Goal: Task Accomplishment & Management: Manage account settings

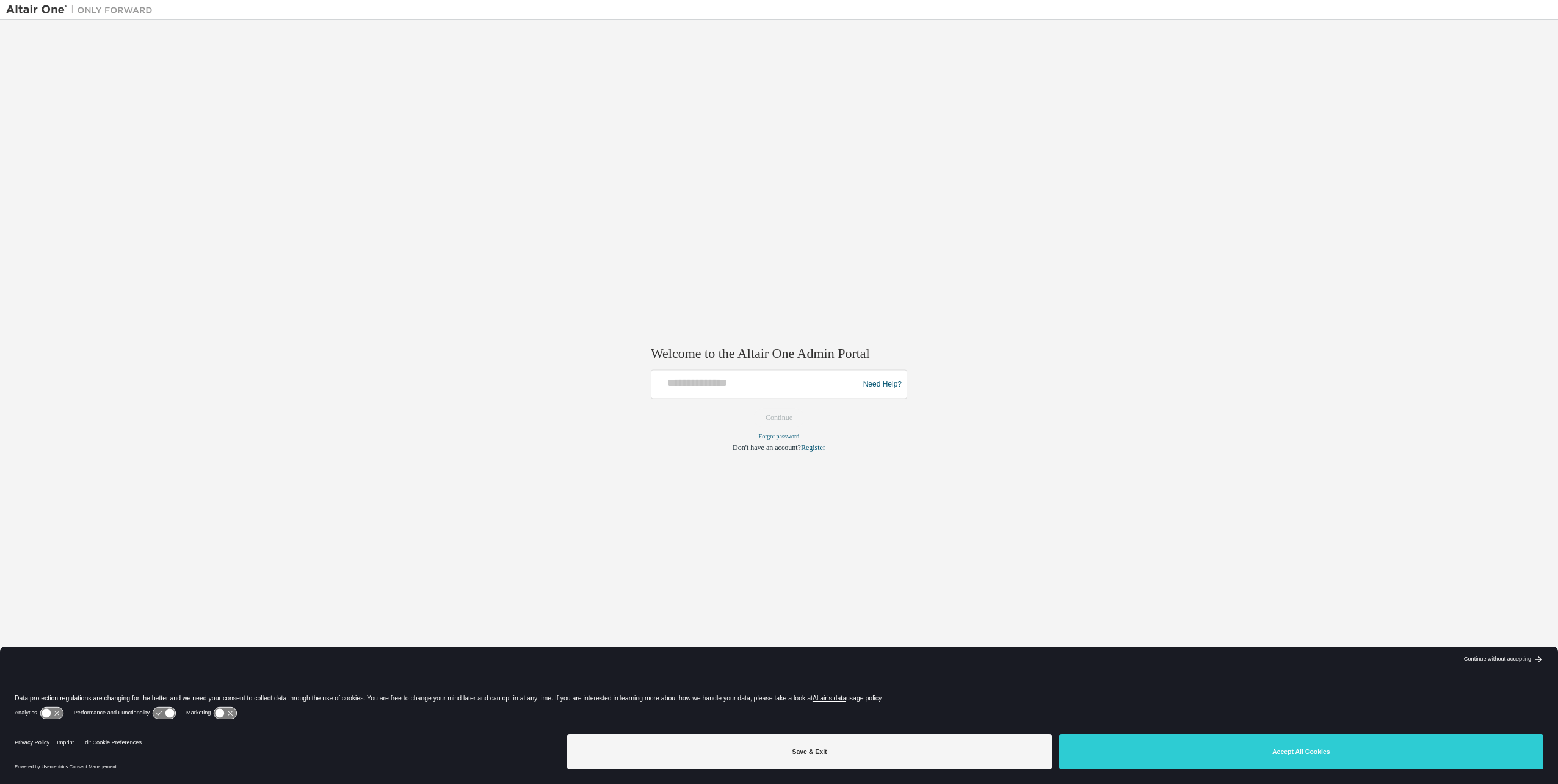
click at [733, 396] on div "Need Help?" at bounding box center [779, 384] width 256 height 29
click at [736, 390] on div at bounding box center [756, 384] width 201 height 23
click at [1133, 746] on button "Accept All Cookies" at bounding box center [1301, 751] width 484 height 36
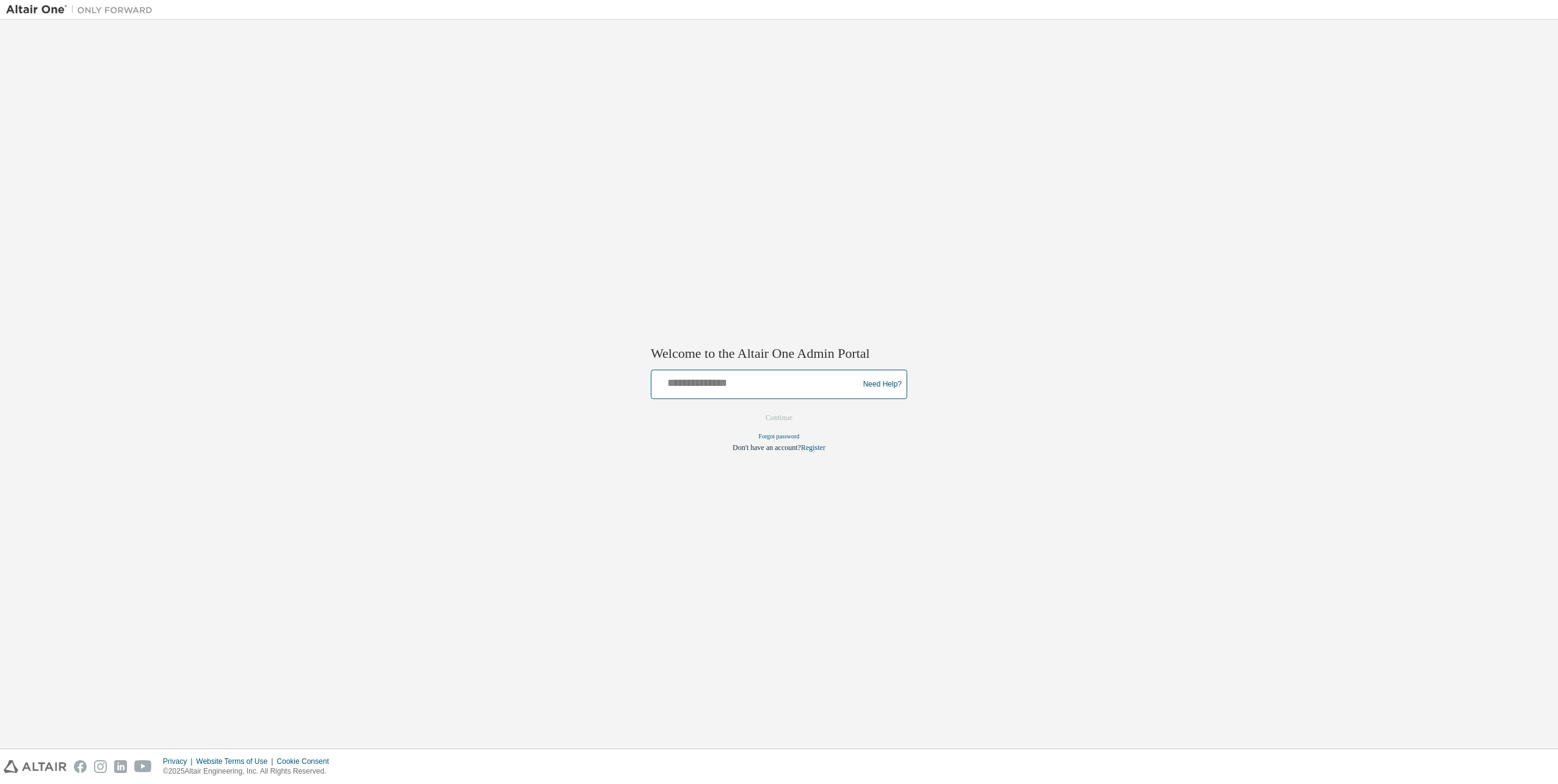
click at [771, 385] on input "text" at bounding box center [756, 382] width 201 height 18
type input "**********"
click at [759, 413] on button "Continue" at bounding box center [779, 418] width 53 height 18
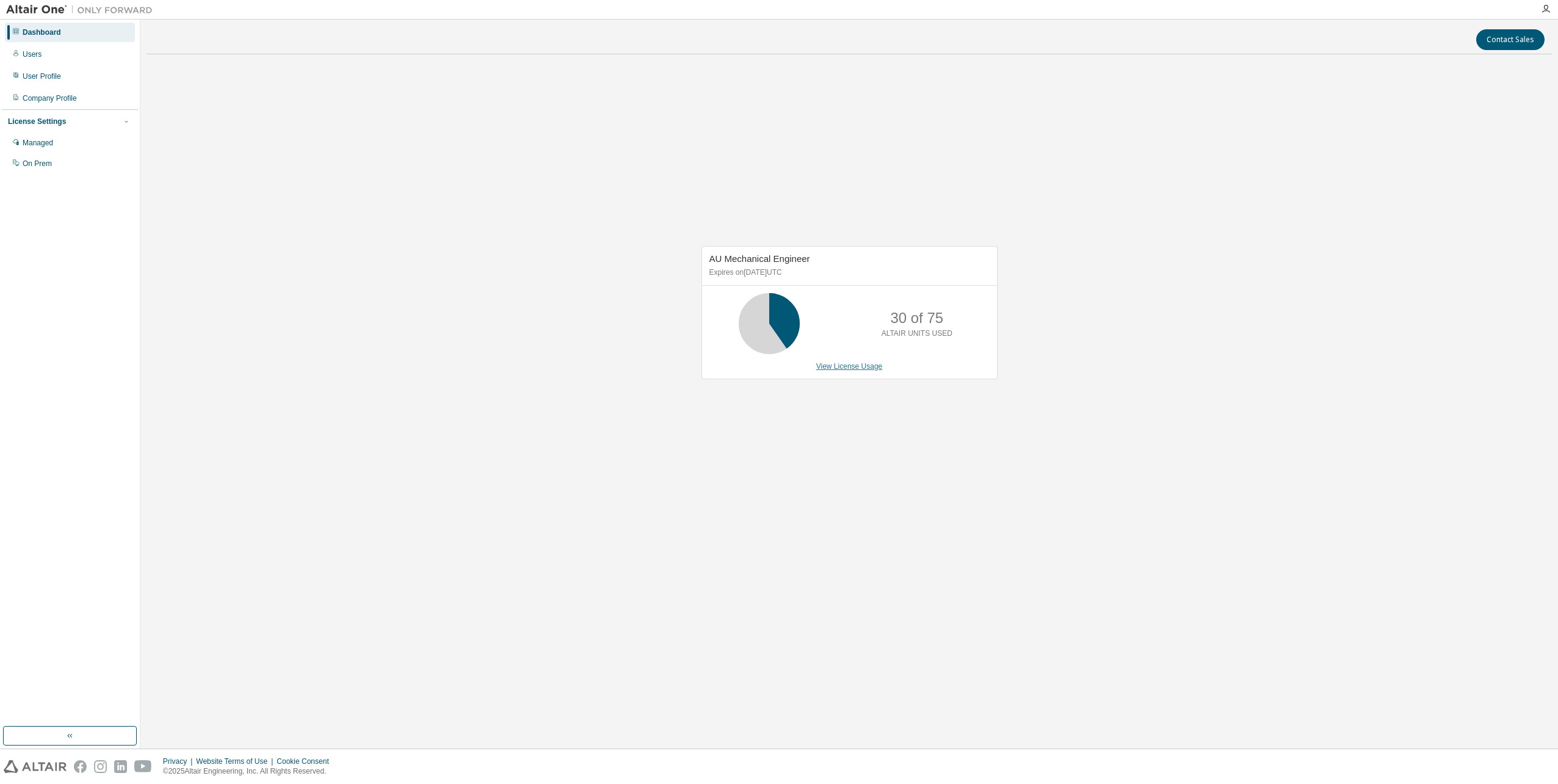
click at [849, 363] on link "View License Usage" at bounding box center [849, 366] width 67 height 9
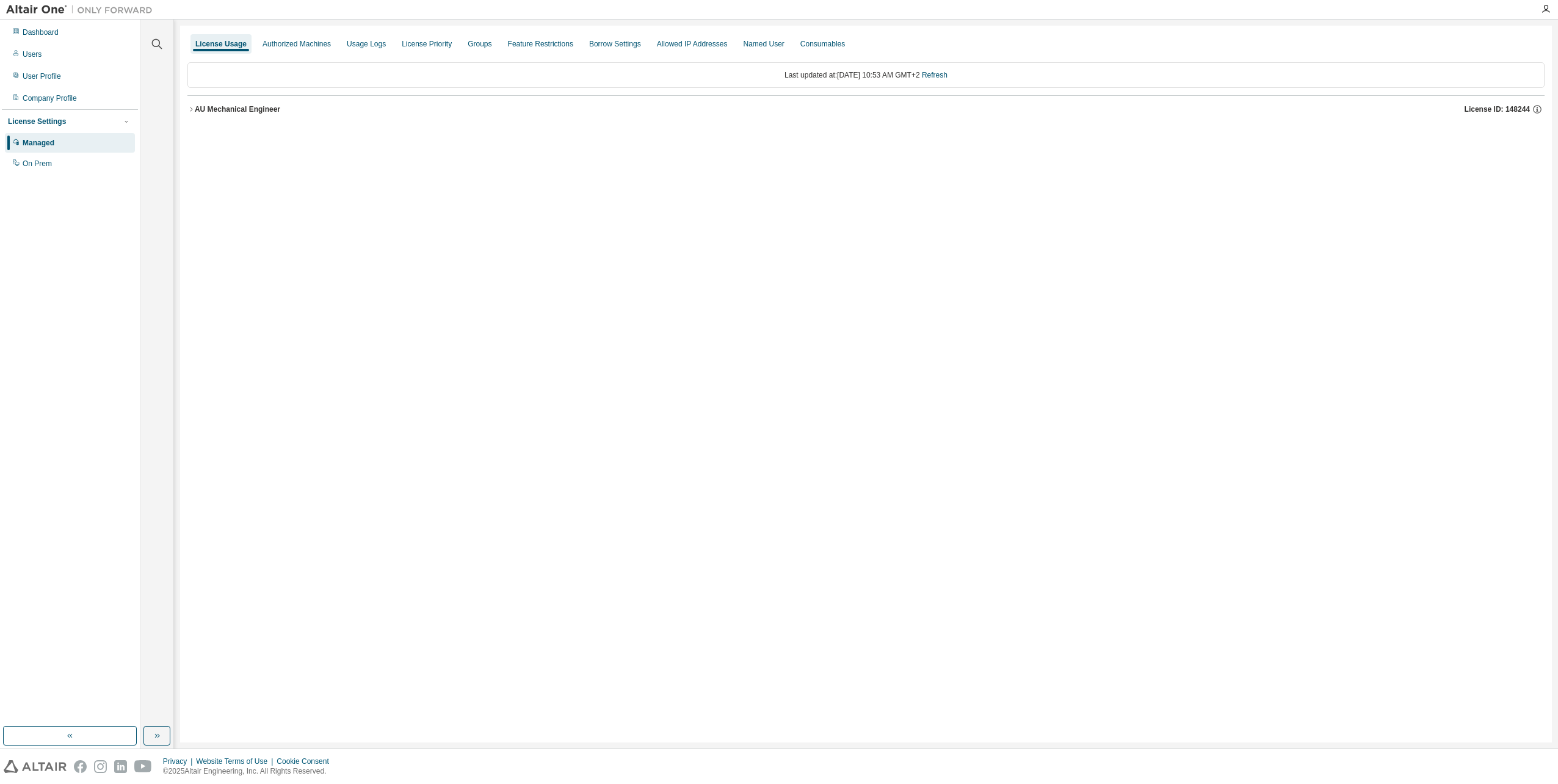
click at [213, 108] on div "AU Mechanical Engineer" at bounding box center [237, 109] width 86 height 9
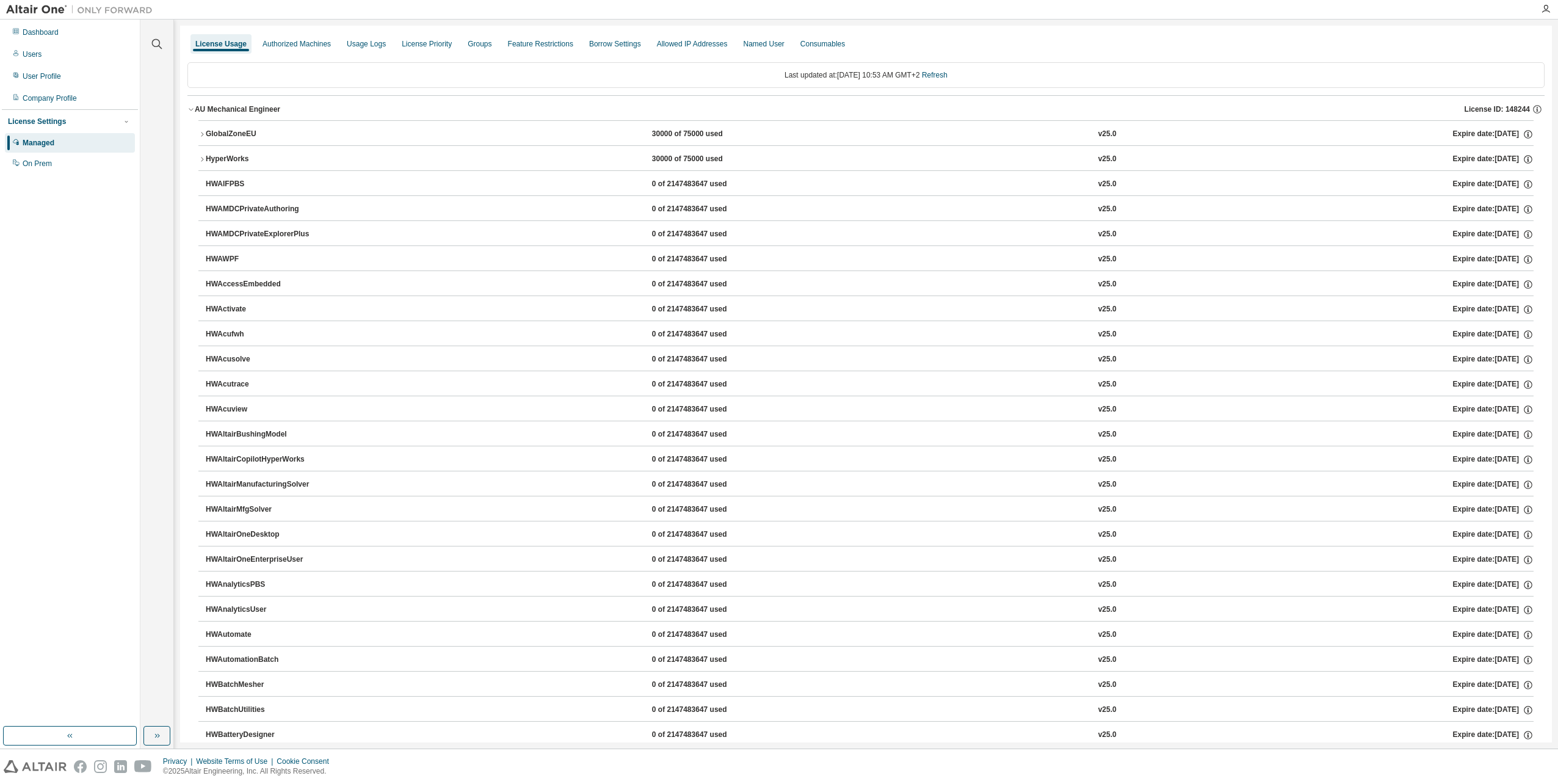
click at [227, 158] on div "HyperWorks" at bounding box center [260, 159] width 110 height 11
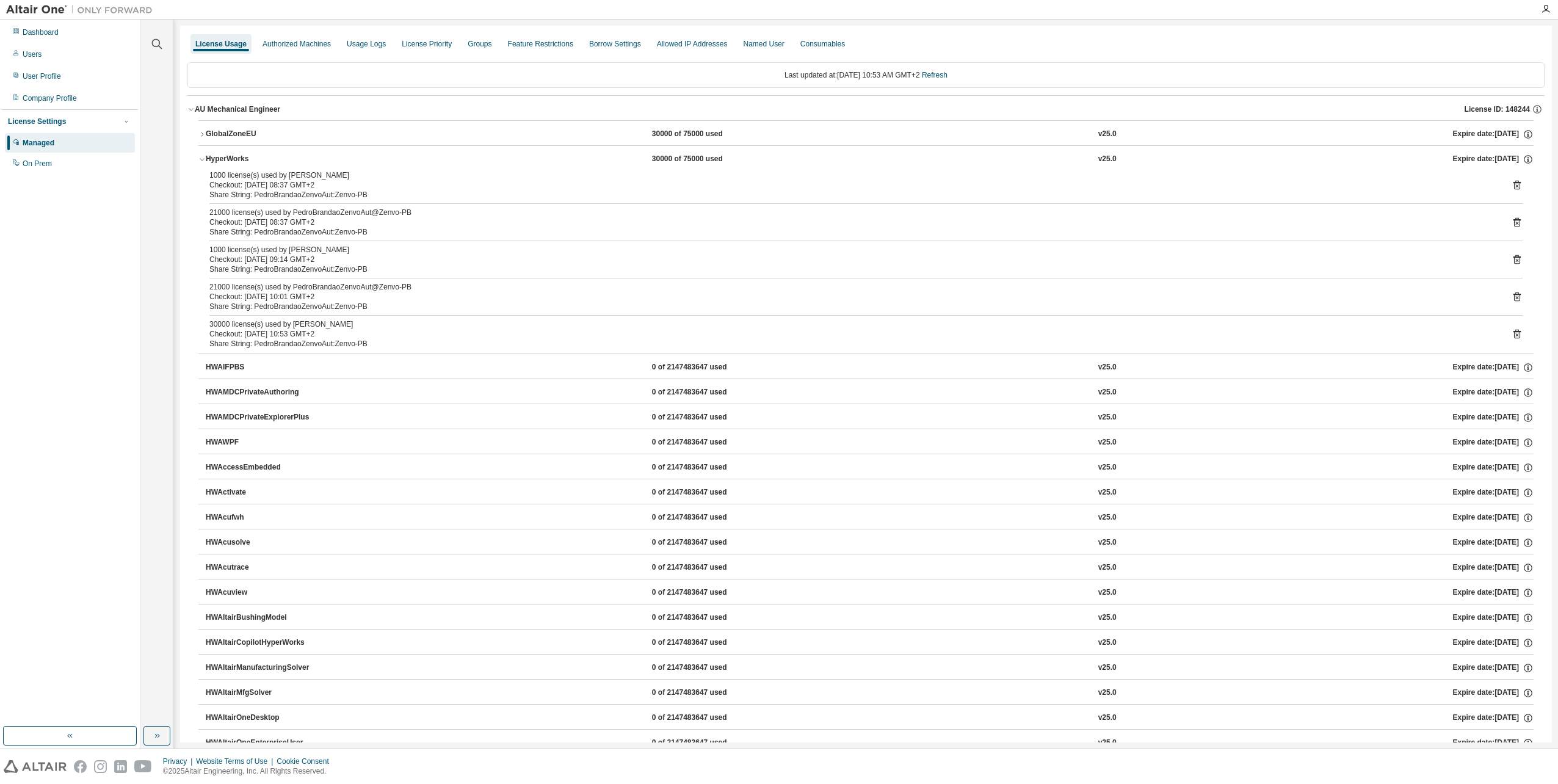
click at [227, 158] on div "HyperWorks" at bounding box center [260, 159] width 110 height 11
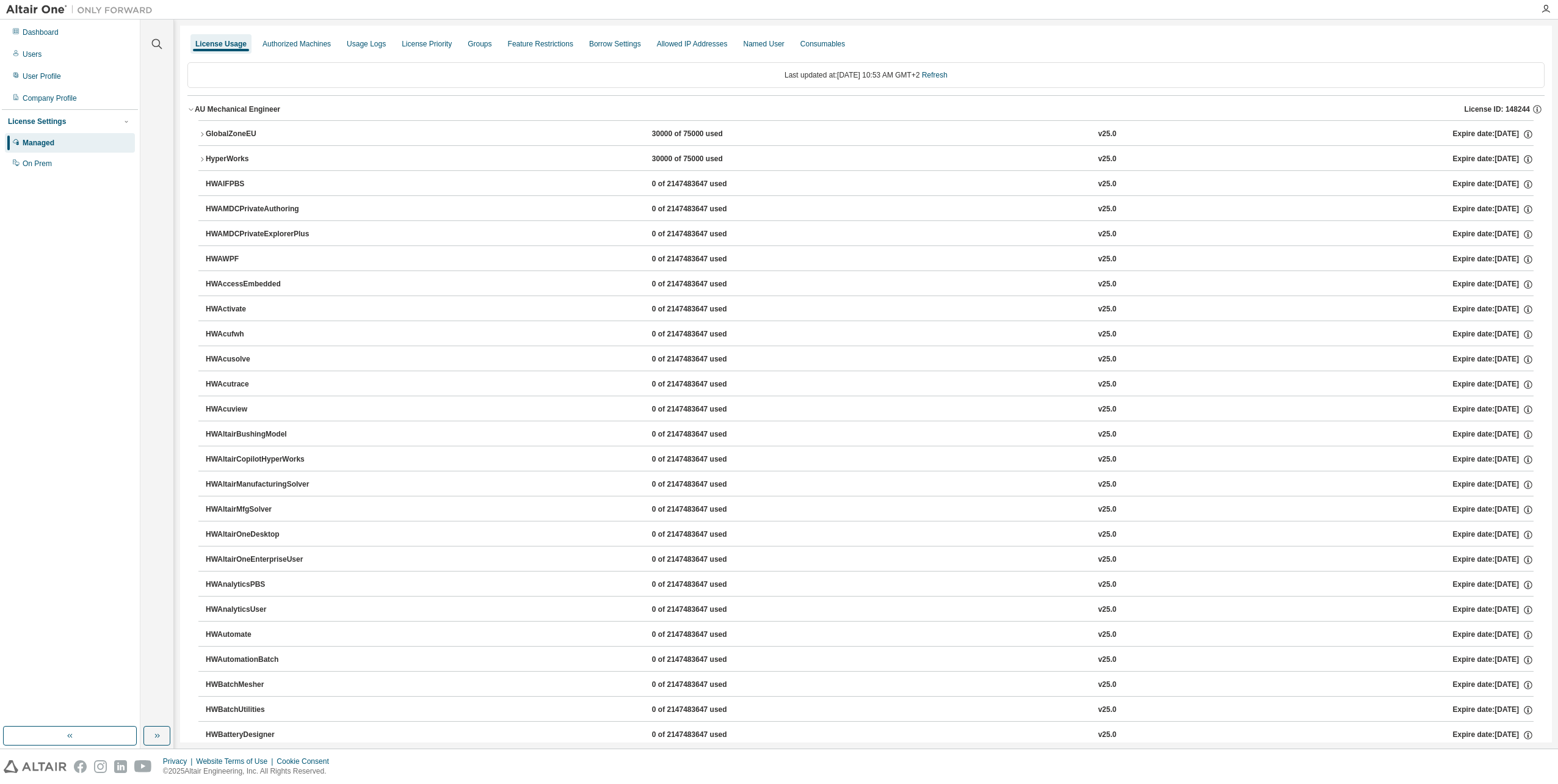
click at [225, 129] on div "GlobalZoneEU" at bounding box center [260, 134] width 110 height 11
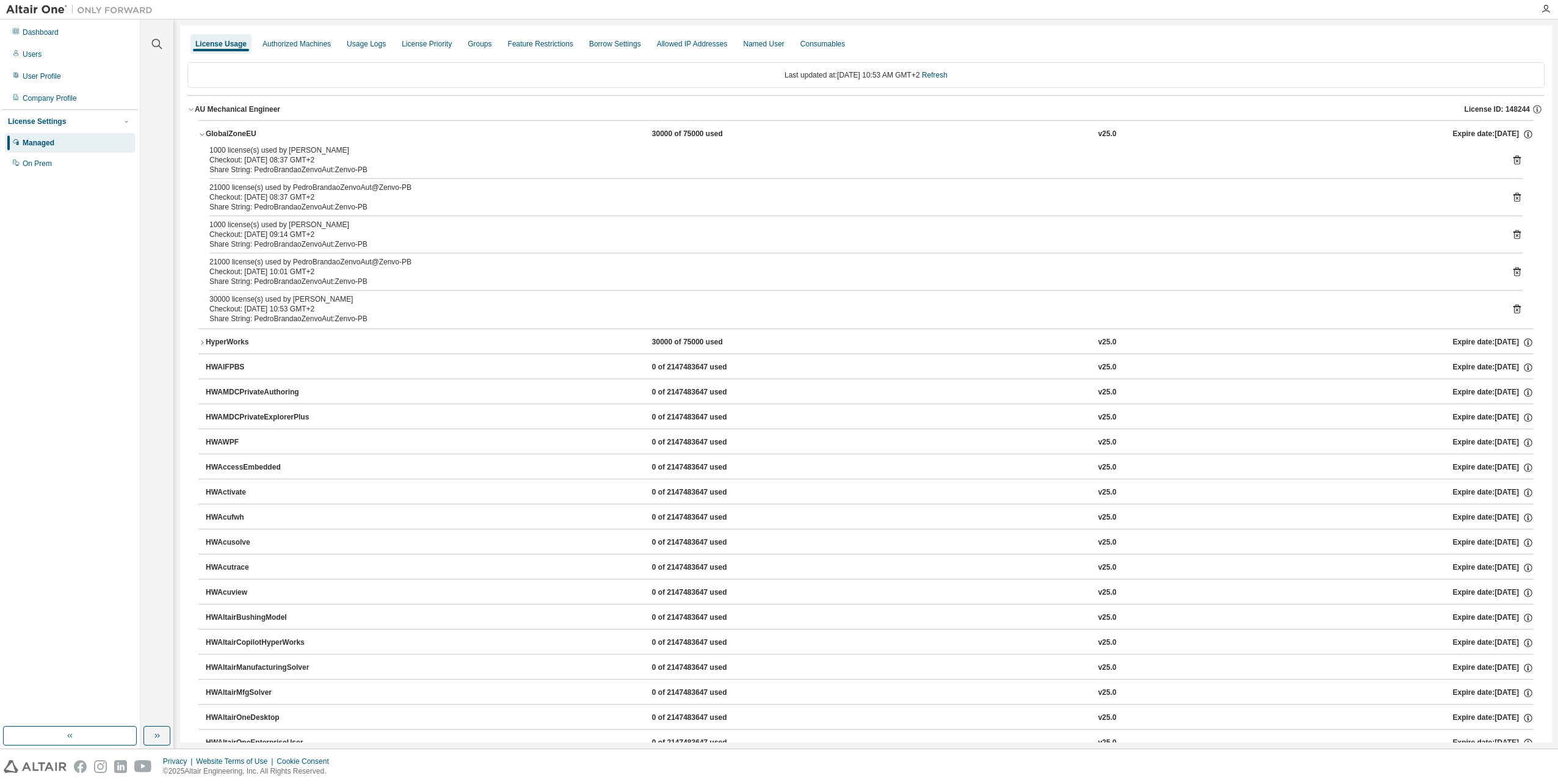
click at [225, 129] on div "GlobalZoneEU" at bounding box center [260, 134] width 110 height 11
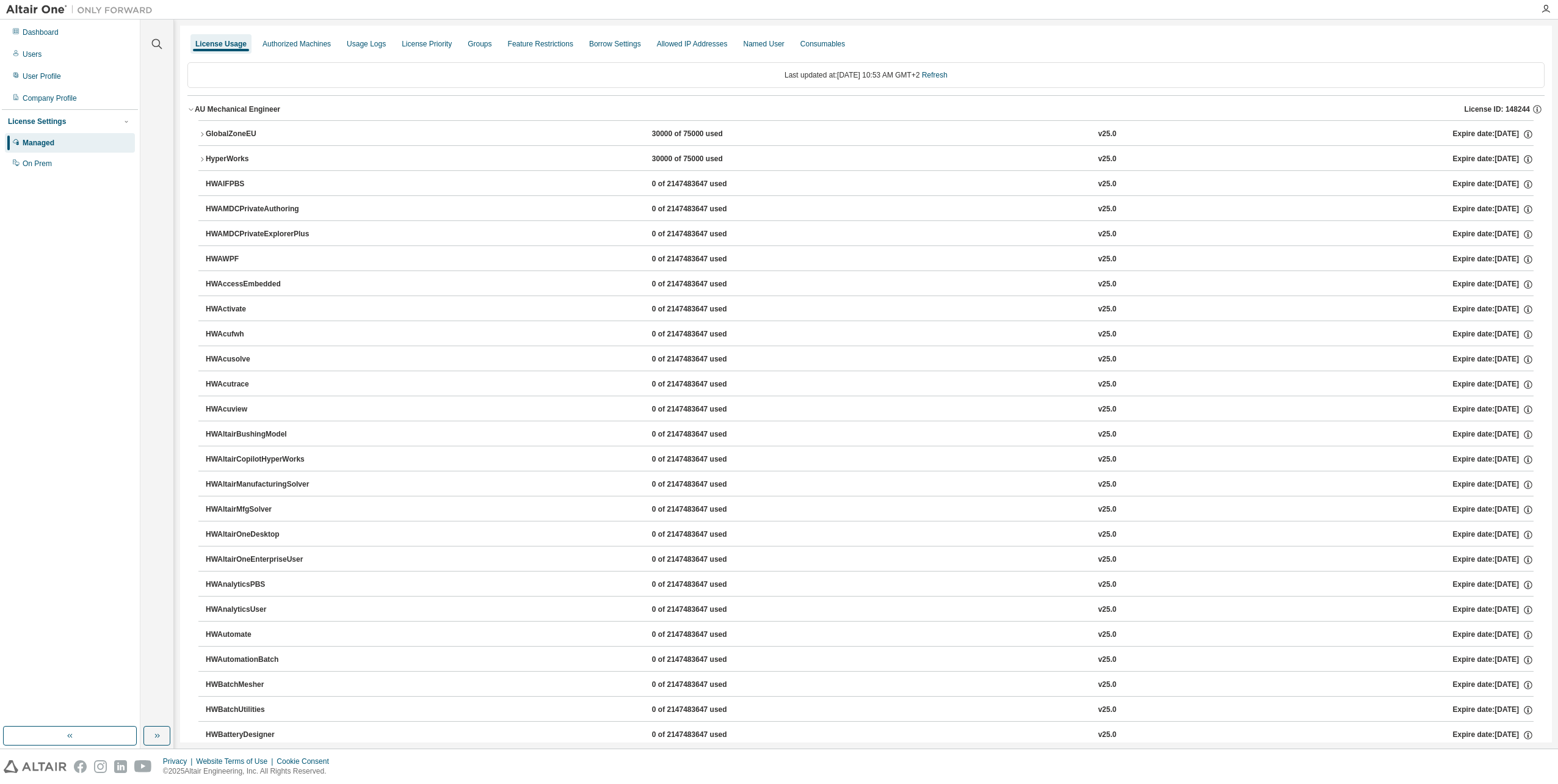
click at [229, 160] on div "HyperWorks" at bounding box center [260, 159] width 110 height 11
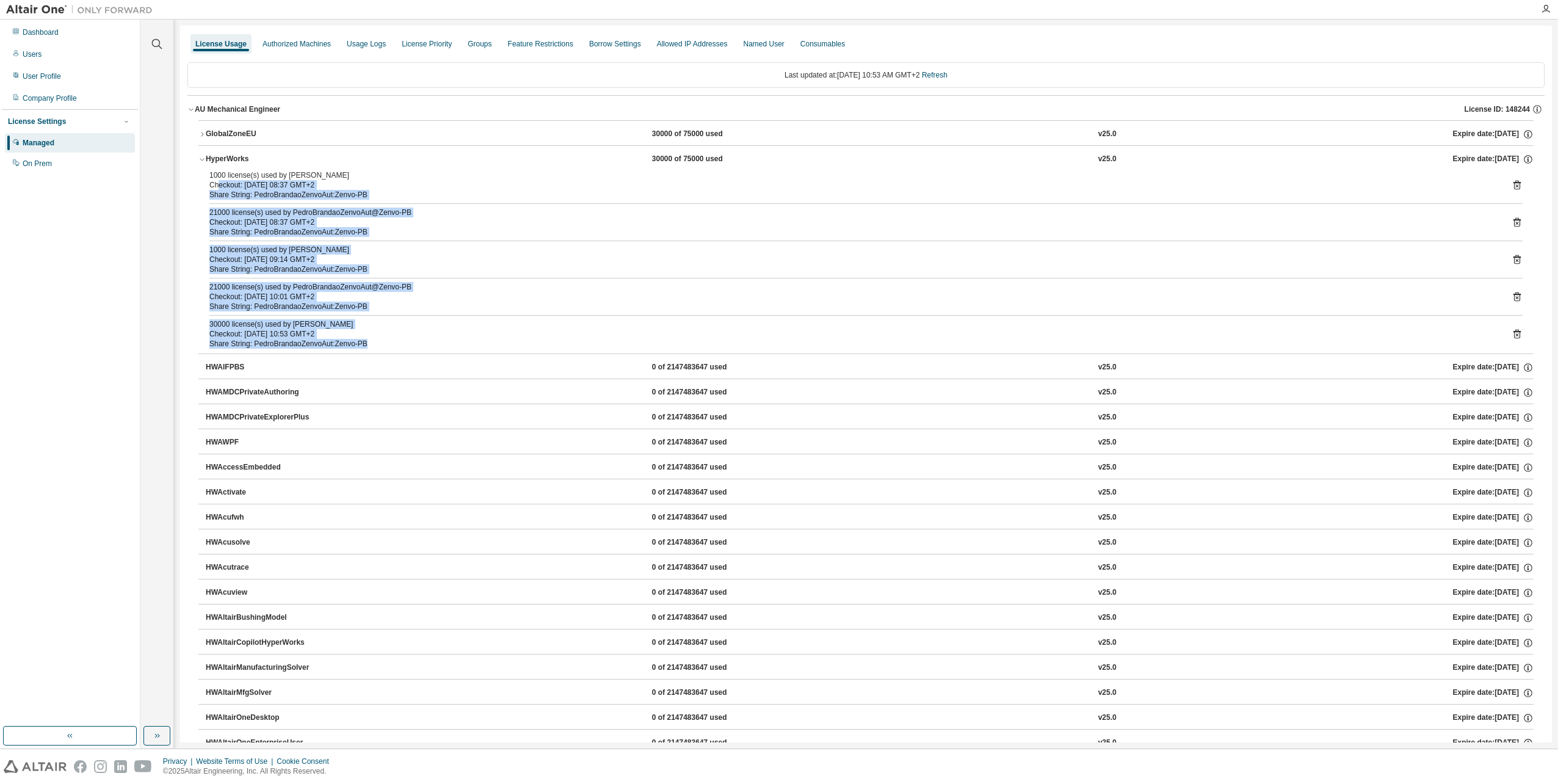
drag, startPoint x: 216, startPoint y: 182, endPoint x: 452, endPoint y: 344, distance: 286.3
click at [452, 344] on div "1000 license(s) used by PedroBrandaoZenvoAut@Zenvo-PB Checkout: 2025-09-02 08:3…" at bounding box center [866, 262] width 1335 height 183
